Goal: Task Accomplishment & Management: Manage account settings

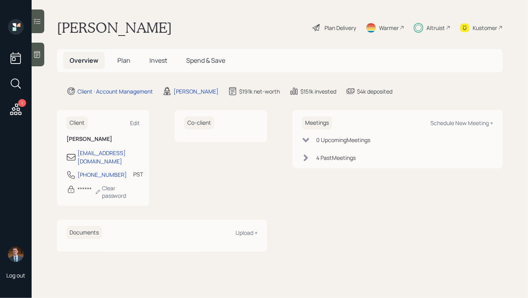
click at [171, 35] on h1 "[PERSON_NAME]" at bounding box center [114, 27] width 115 height 17
drag, startPoint x: 178, startPoint y: 30, endPoint x: 82, endPoint y: 30, distance: 96.4
click at [82, 30] on div "Dyanne Alldredge Plan Delivery Warmer Altruist Kustomer" at bounding box center [280, 27] width 446 height 17
click at [82, 30] on h1 "[PERSON_NAME]" at bounding box center [114, 27] width 115 height 17
click at [122, 60] on span "Plan" at bounding box center [123, 60] width 13 height 9
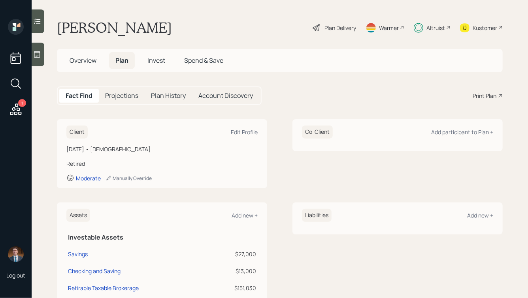
click at [164, 61] on span "Invest" at bounding box center [156, 60] width 18 height 9
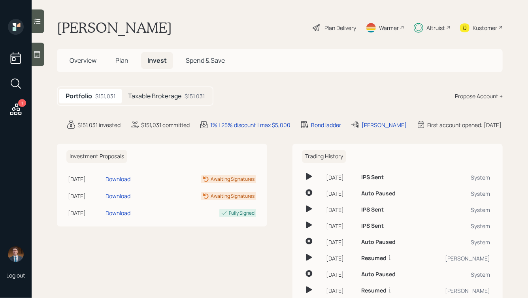
click at [198, 62] on span "Spend & Save" at bounding box center [205, 60] width 39 height 9
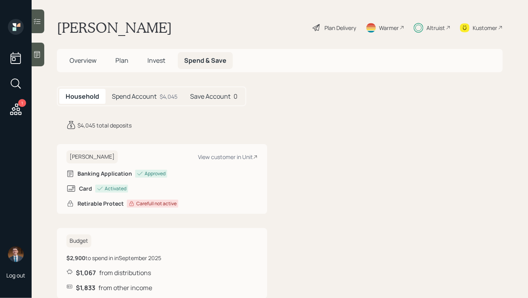
click at [136, 94] on h5 "Spend Account" at bounding box center [134, 97] width 45 height 8
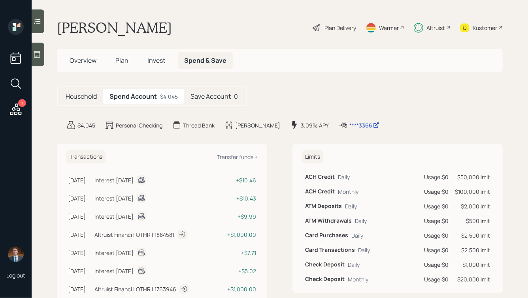
click at [161, 61] on span "Invest" at bounding box center [156, 60] width 18 height 9
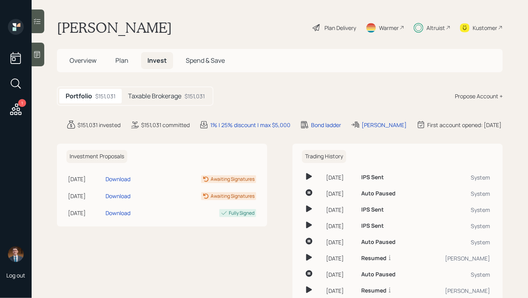
click at [161, 97] on h5 "Taxable Brokerage" at bounding box center [154, 96] width 53 height 8
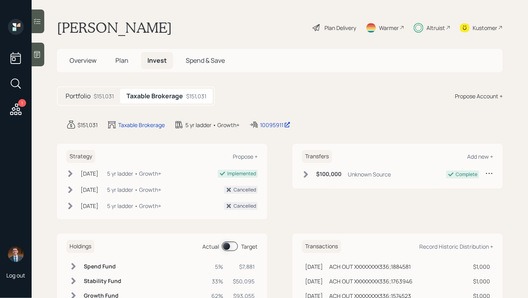
click at [98, 100] on div "Portfolio $151,031" at bounding box center [89, 96] width 61 height 15
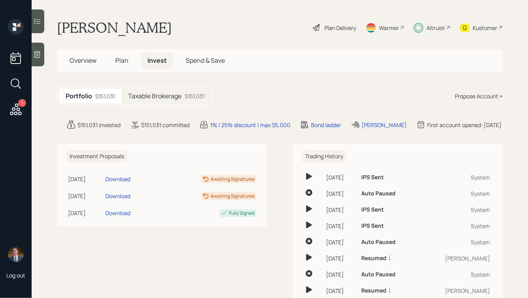
click at [123, 64] on span "Plan" at bounding box center [121, 60] width 13 height 9
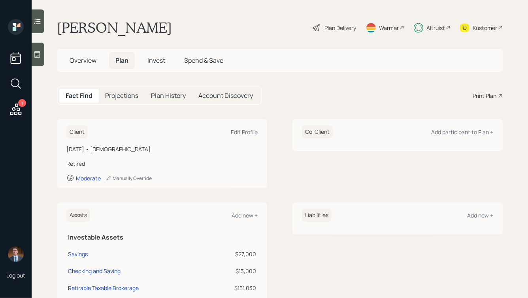
drag, startPoint x: 182, startPoint y: 30, endPoint x: 130, endPoint y: 28, distance: 51.8
click at [130, 28] on div "Dyanne Alldredge Plan Delivery Warmer Altruist Kustomer" at bounding box center [280, 27] width 446 height 17
click at [130, 28] on h1 "[PERSON_NAME]" at bounding box center [114, 27] width 115 height 17
click at [115, 20] on h1 "[PERSON_NAME]" at bounding box center [114, 27] width 115 height 17
click at [431, 27] on div "Altruist" at bounding box center [435, 28] width 19 height 8
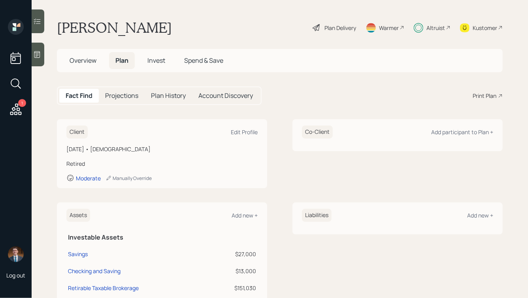
click at [77, 63] on span "Overview" at bounding box center [83, 60] width 27 height 9
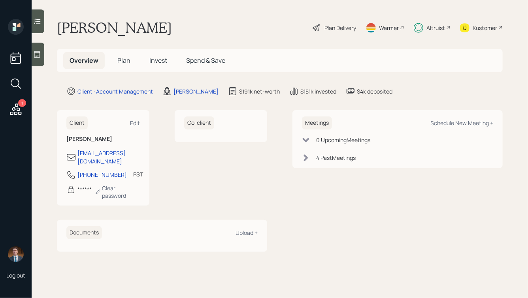
drag, startPoint x: 115, startPoint y: 142, endPoint x: 86, endPoint y: 132, distance: 30.9
click at [86, 132] on div "Client Edit Dyanne Alldredge luannsparks30@gmail.com 425-890-7079 PST Currently…" at bounding box center [103, 158] width 92 height 96
click at [102, 139] on h6 "[PERSON_NAME]" at bounding box center [102, 139] width 73 height 7
drag, startPoint x: 88, startPoint y: 139, endPoint x: 116, endPoint y: 139, distance: 27.7
click at [116, 139] on h6 "[PERSON_NAME]" at bounding box center [102, 139] width 73 height 7
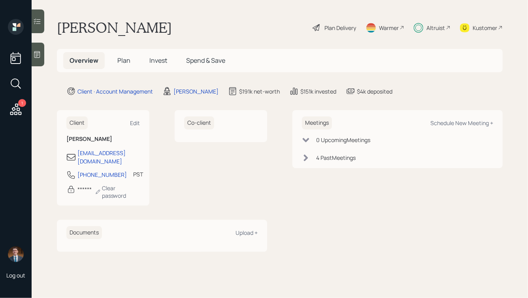
click at [116, 139] on h6 "[PERSON_NAME]" at bounding box center [102, 139] width 73 height 7
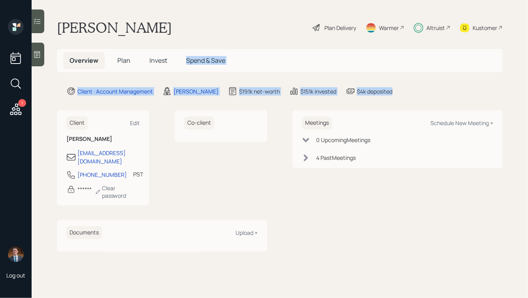
drag, startPoint x: 422, startPoint y: 92, endPoint x: 253, endPoint y: 27, distance: 181.6
click at [258, 28] on main "Dyanne Alldredge Plan Delivery Warmer Altruist Kustomer Overview Plan Invest Sp…" at bounding box center [280, 149] width 496 height 298
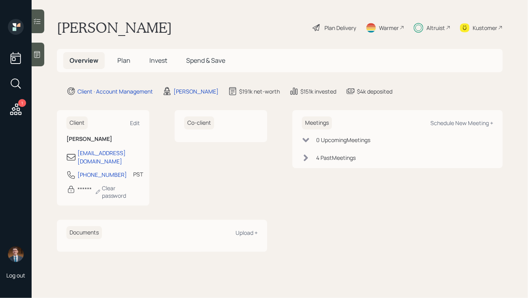
click at [253, 27] on div "Dyanne Alldredge Plan Delivery Warmer Altruist Kustomer" at bounding box center [280, 27] width 446 height 17
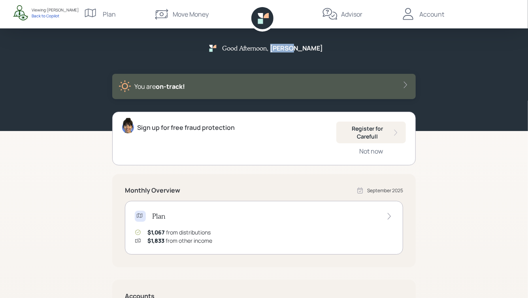
drag, startPoint x: 286, startPoint y: 46, endPoint x: 308, endPoint y: 47, distance: 21.7
click at [308, 47] on h5 "[PERSON_NAME]" at bounding box center [296, 49] width 53 height 8
click at [44, 14] on div "Back to Copilot" at bounding box center [55, 16] width 47 height 6
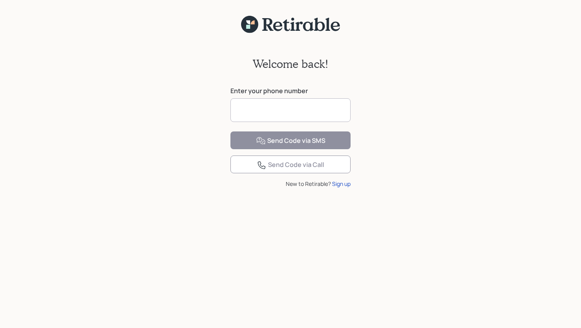
click at [283, 115] on input at bounding box center [290, 110] width 120 height 24
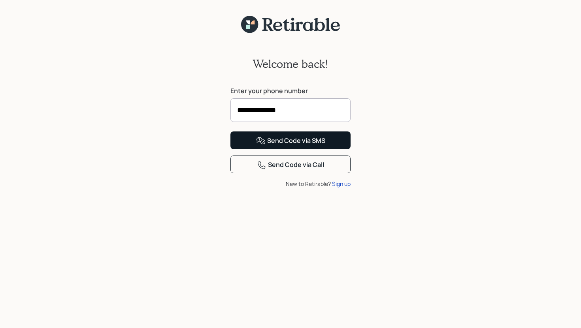
type input "**********"
click at [301, 146] on div "Send Code via SMS" at bounding box center [290, 140] width 69 height 9
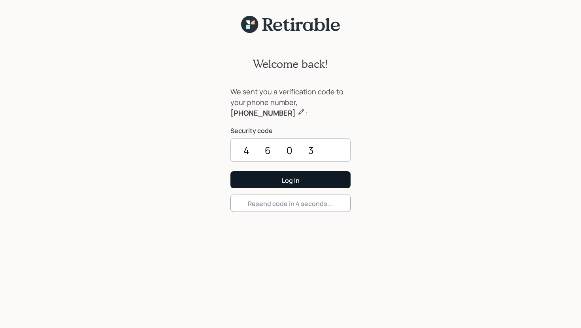
type input "4603"
click at [272, 184] on button "Log In" at bounding box center [290, 179] width 120 height 17
